Goal: Task Accomplishment & Management: Use online tool/utility

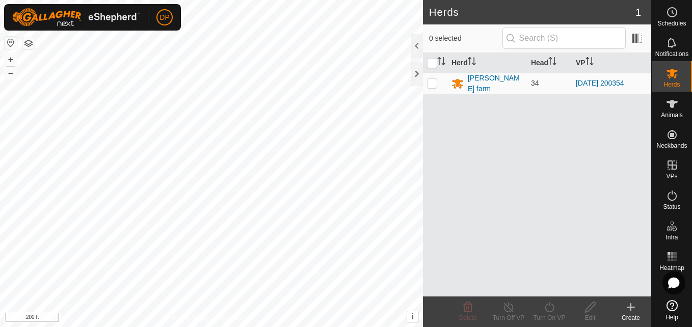
click at [323, 0] on html "DP Schedules Notifications Herds Animals Neckbands VPs Status Infra Heatmap Hel…" at bounding box center [346, 163] width 692 height 327
click at [437, 204] on div "Herds 1 0 selected Herd Head [PERSON_NAME] farm 34 [DATE] 200354 Delete Turn Of…" at bounding box center [325, 163] width 651 height 327
click at [432, 187] on div "Herds 1 0 selected Herd Head [PERSON_NAME] farm 34 [DATE] 200354 Delete Turn Of…" at bounding box center [325, 163] width 651 height 327
click at [434, 82] on p-checkbox at bounding box center [432, 83] width 10 height 8
checkbox input "true"
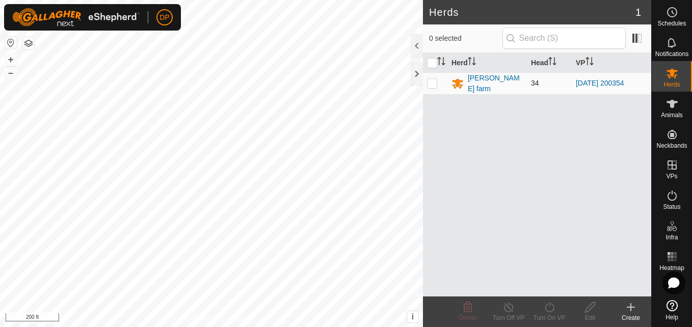
checkbox input "true"
click at [551, 309] on icon at bounding box center [549, 307] width 13 height 12
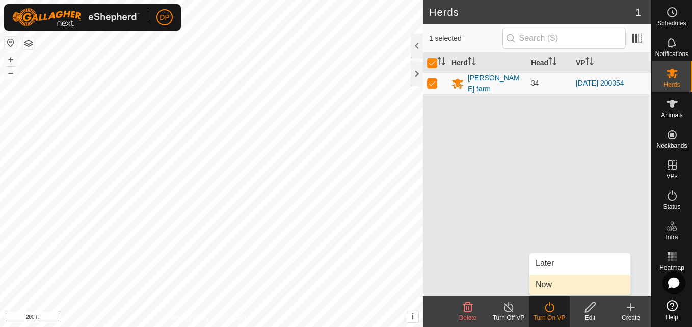
click at [550, 283] on link "Now" at bounding box center [579, 284] width 101 height 20
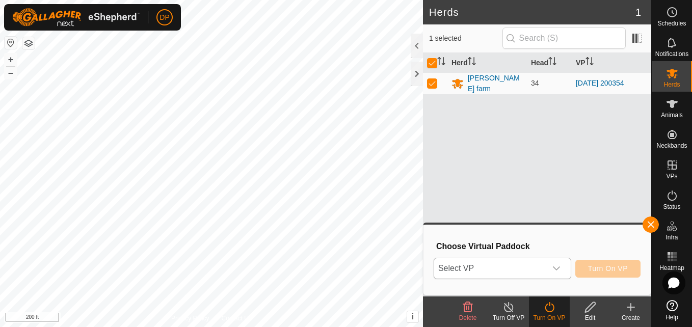
click at [546, 267] on span "Select VP" at bounding box center [490, 268] width 112 height 20
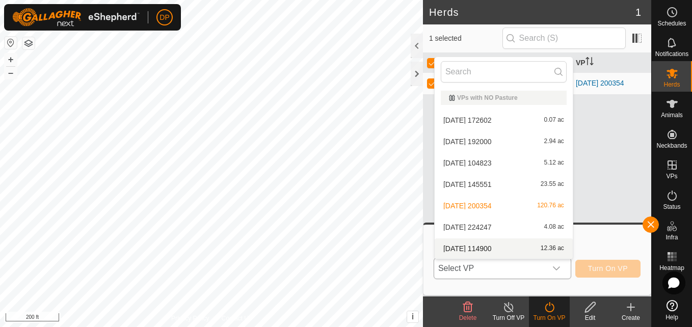
click at [547, 250] on li "[DATE] 114900 12.36 ac" at bounding box center [503, 248] width 138 height 20
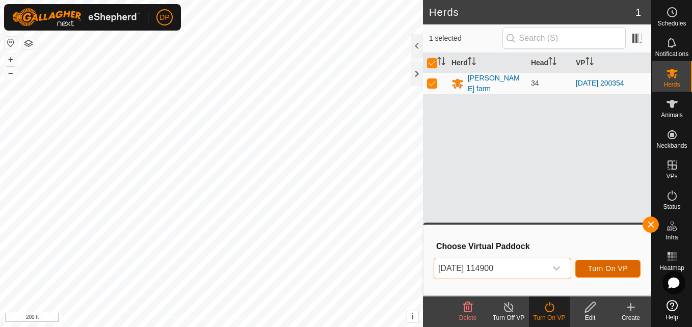
click at [585, 267] on button "Turn On VP" at bounding box center [607, 269] width 65 height 18
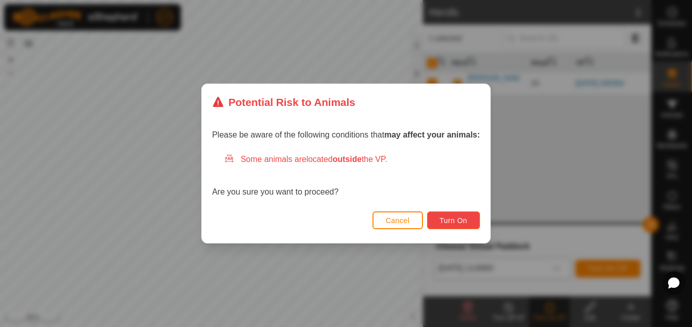
click at [457, 220] on span "Turn On" at bounding box center [452, 220] width 27 height 8
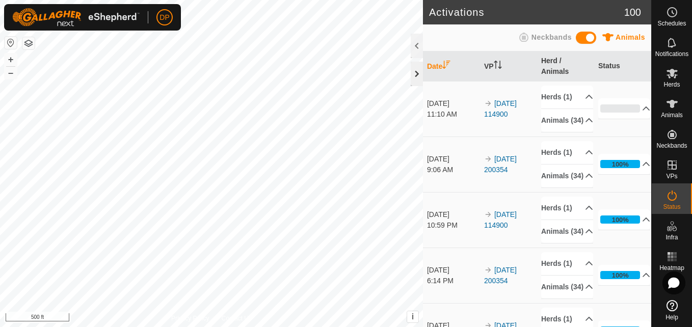
click at [413, 73] on div at bounding box center [416, 74] width 12 height 24
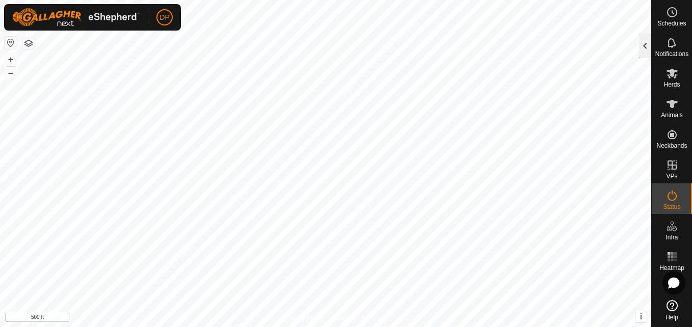
click at [646, 44] on div at bounding box center [645, 46] width 12 height 24
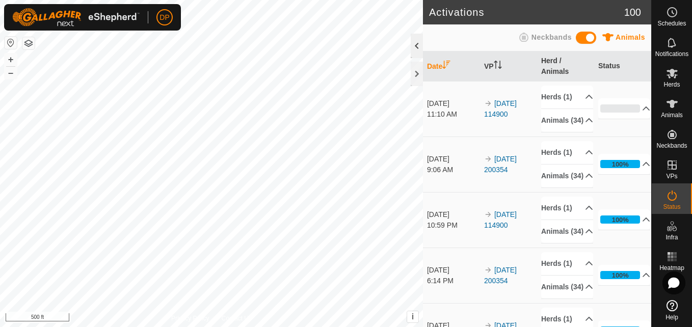
click at [417, 48] on div at bounding box center [416, 46] width 12 height 24
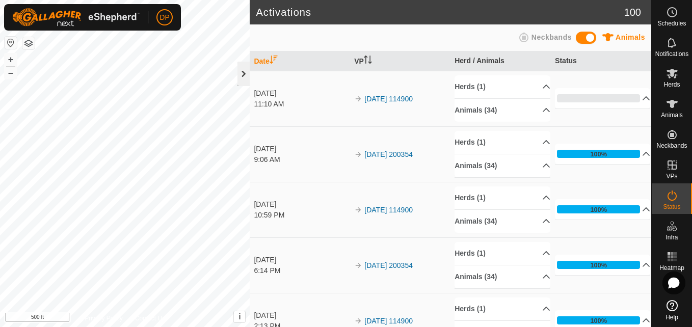
click at [243, 74] on div at bounding box center [243, 74] width 12 height 24
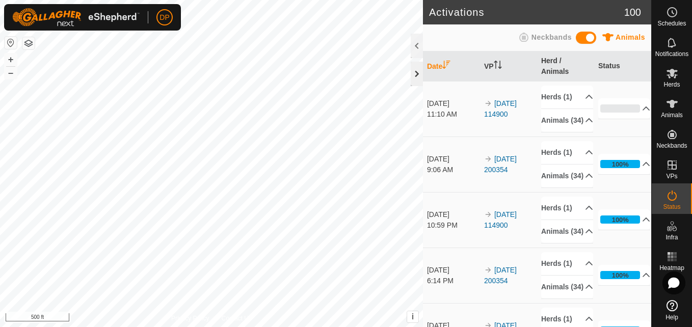
click at [417, 75] on div at bounding box center [416, 74] width 12 height 24
